Goal: Navigation & Orientation: Find specific page/section

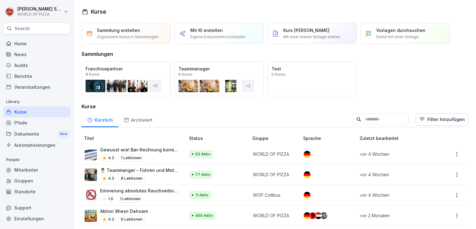
click at [29, 135] on div "Dokumente New" at bounding box center [37, 133] width 68 height 11
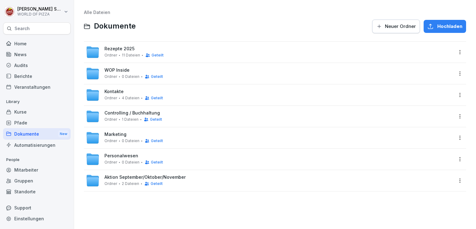
click at [113, 153] on div "Personalwesen Ordner 0 Dateien Geteilt" at bounding box center [270, 159] width 368 height 14
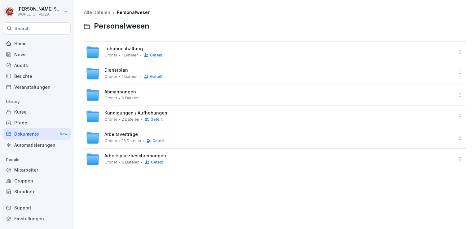
click at [121, 109] on div "Kündigungen / Aufhebungen Ordner 2 Dateien Geteilt" at bounding box center [270, 116] width 368 height 14
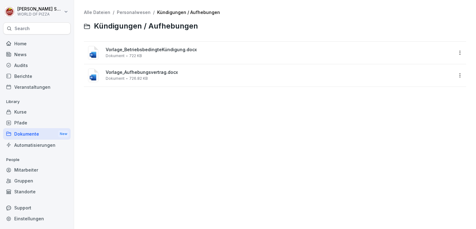
click at [124, 13] on link "Personalwesen" at bounding box center [134, 12] width 34 height 5
